Goal: Transaction & Acquisition: Purchase product/service

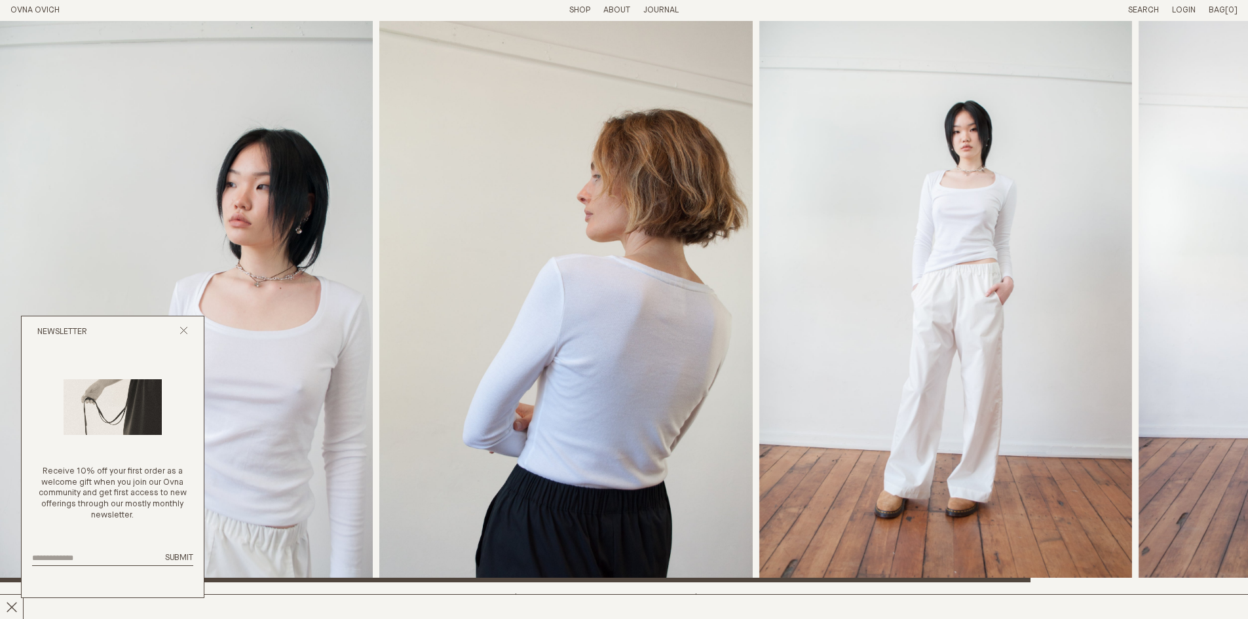
click at [571, 14] on link "Shop" at bounding box center [579, 10] width 21 height 9
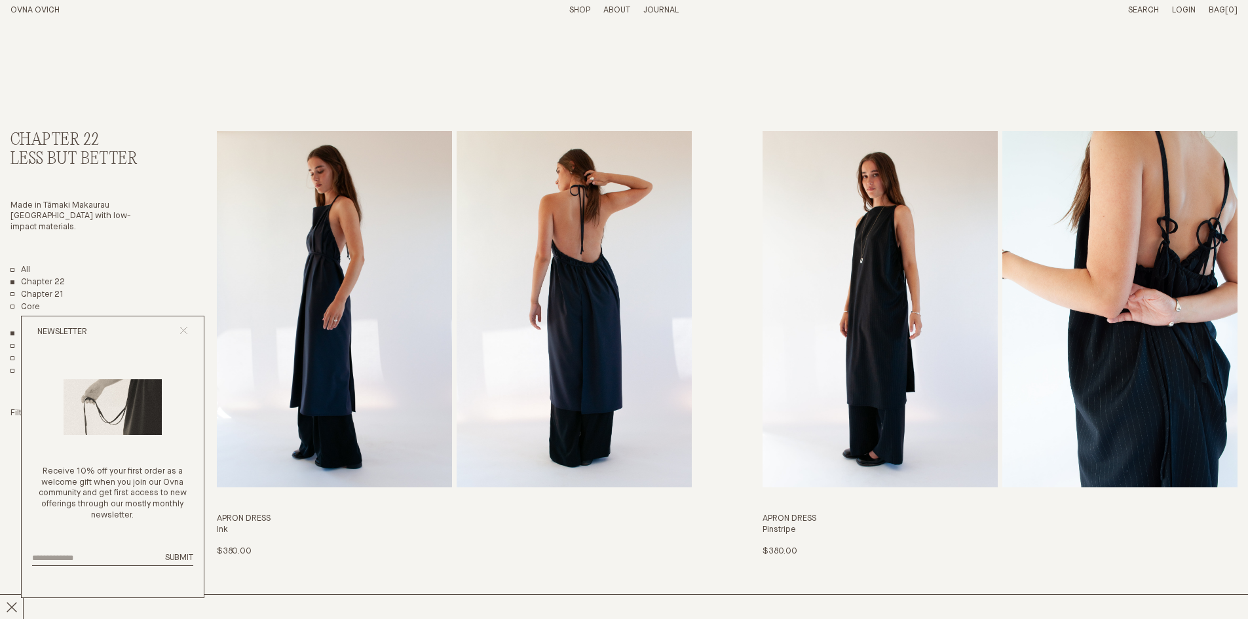
click at [184, 326] on icon "Close popup" at bounding box center [183, 330] width 9 height 9
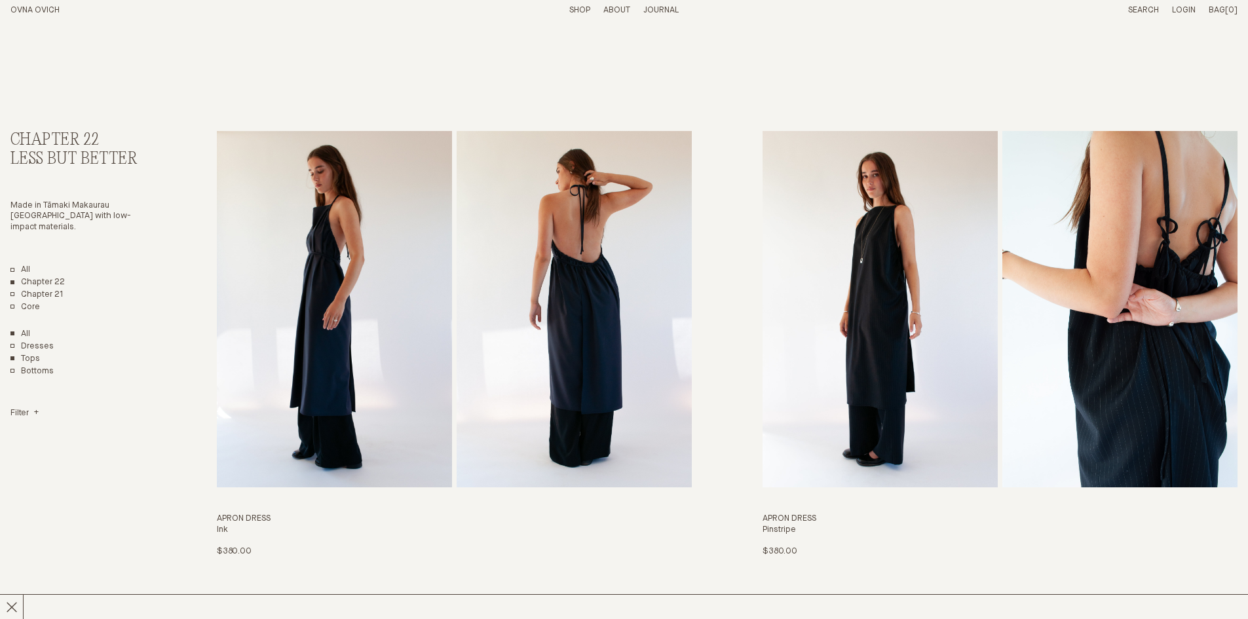
click at [34, 354] on link "Tops" at bounding box center [24, 359] width 29 height 11
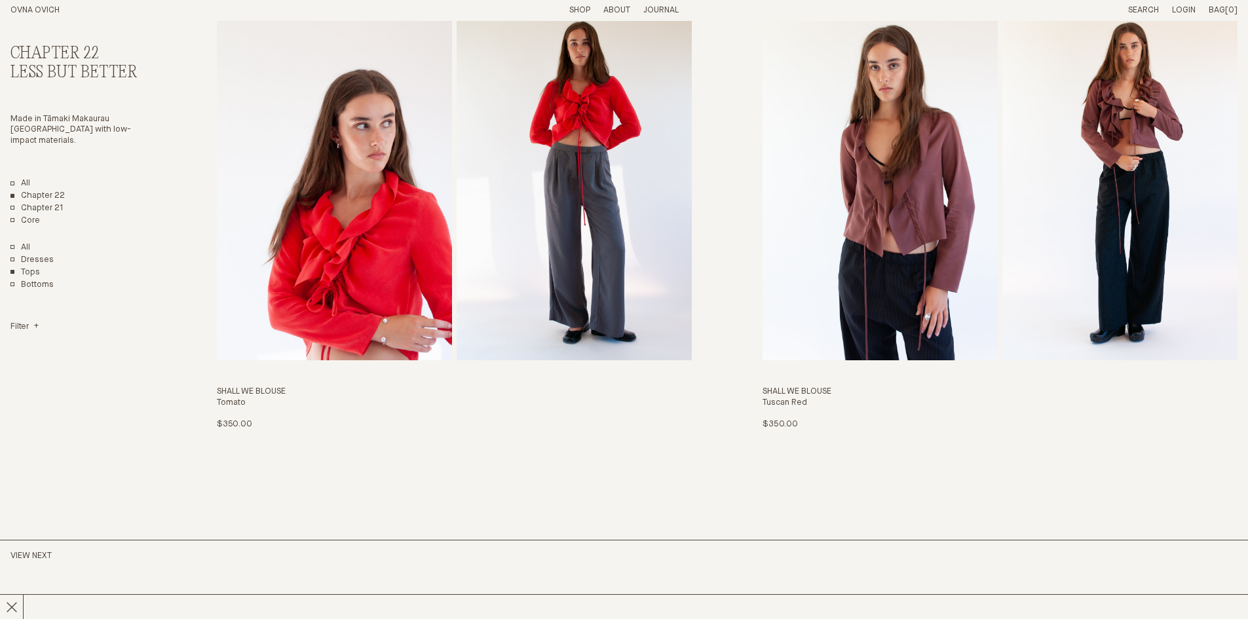
scroll to position [1245, 0]
